Goal: Purchase product/service

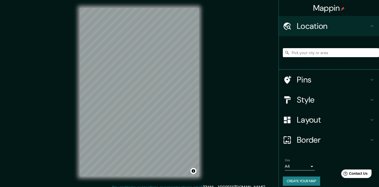
click at [339, 54] on input "Pick your city or area" at bounding box center [331, 52] width 96 height 9
type input "Yungay, [GEOGRAPHIC_DATA][PERSON_NAME], [GEOGRAPHIC_DATA]"
click at [318, 81] on h4 "Pins" at bounding box center [333, 80] width 72 height 10
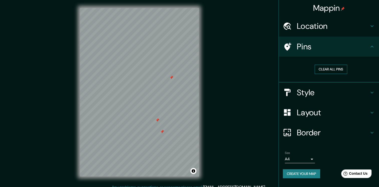
click at [327, 69] on button "Clear all pins" at bounding box center [331, 69] width 33 height 9
click at [326, 88] on h4 "Style" at bounding box center [333, 92] width 72 height 10
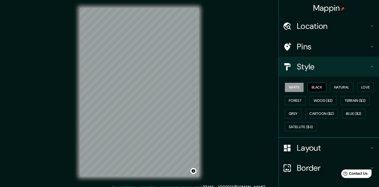
click at [317, 89] on button "Black" at bounding box center [317, 87] width 19 height 9
click at [331, 84] on button "Natural" at bounding box center [341, 87] width 23 height 9
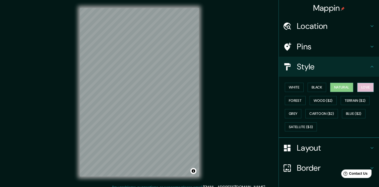
click at [362, 88] on button "Love" at bounding box center [365, 87] width 17 height 9
click at [290, 98] on button "Forest" at bounding box center [295, 100] width 21 height 9
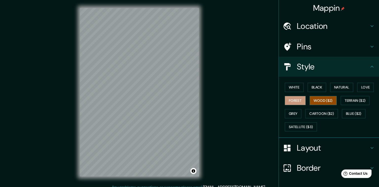
click at [316, 101] on button "Wood ($2)" at bounding box center [323, 100] width 27 height 9
click at [342, 99] on button "Terrain ($2)" at bounding box center [355, 100] width 29 height 9
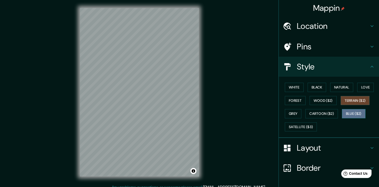
click at [342, 113] on button "Blue ($2)" at bounding box center [354, 113] width 24 height 9
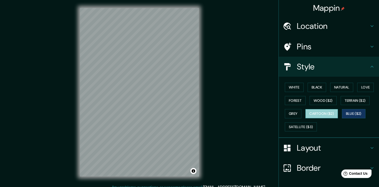
click at [327, 113] on button "Cartoon ($2)" at bounding box center [321, 113] width 33 height 9
click at [291, 114] on button "Grey" at bounding box center [293, 113] width 17 height 9
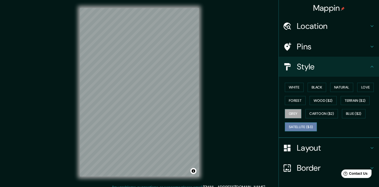
click at [294, 124] on button "Satellite ($3)" at bounding box center [301, 126] width 32 height 9
